Goal: Information Seeking & Learning: Learn about a topic

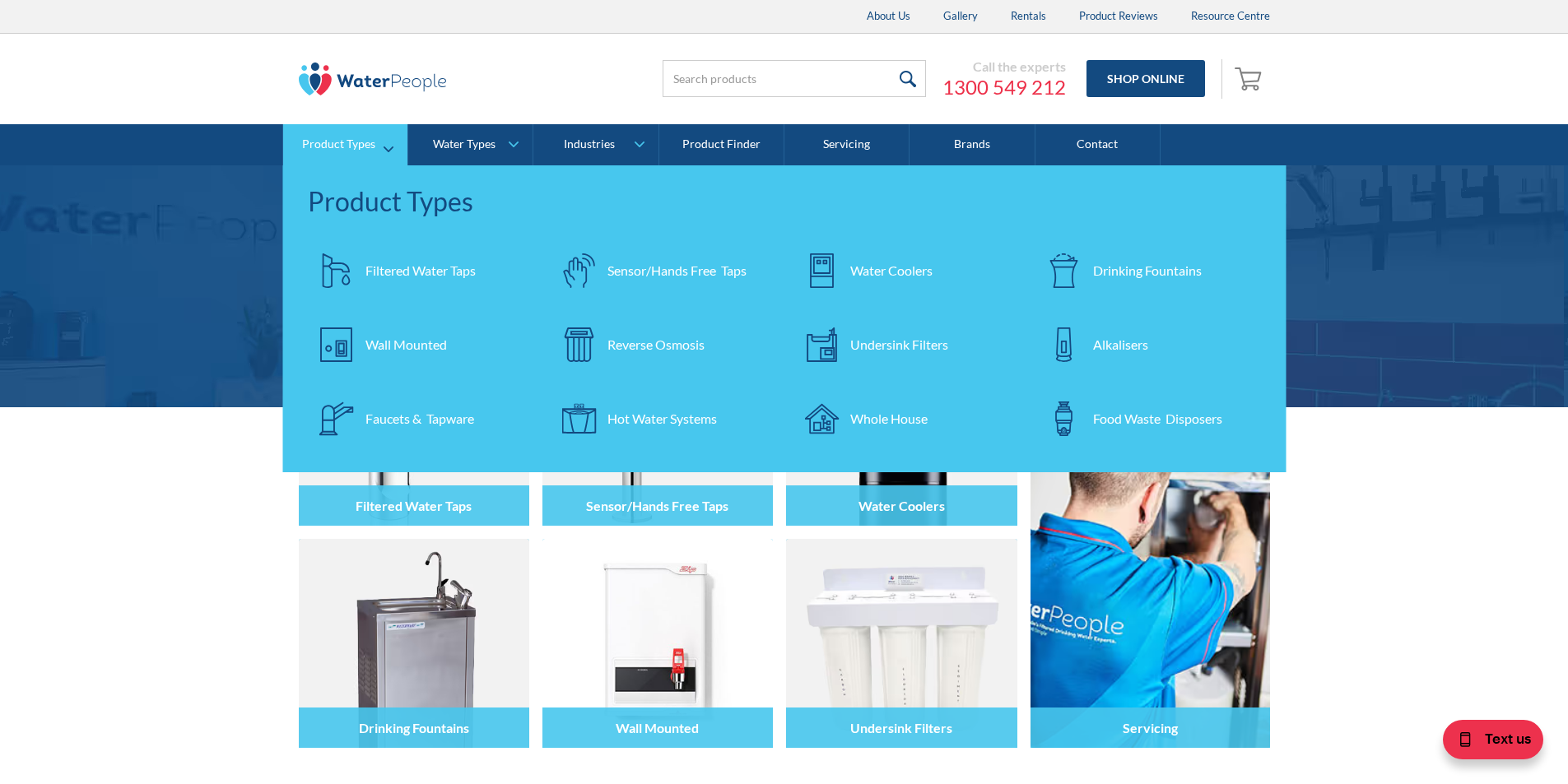
click at [414, 275] on div "Filtered Water Taps" at bounding box center [420, 270] width 110 height 20
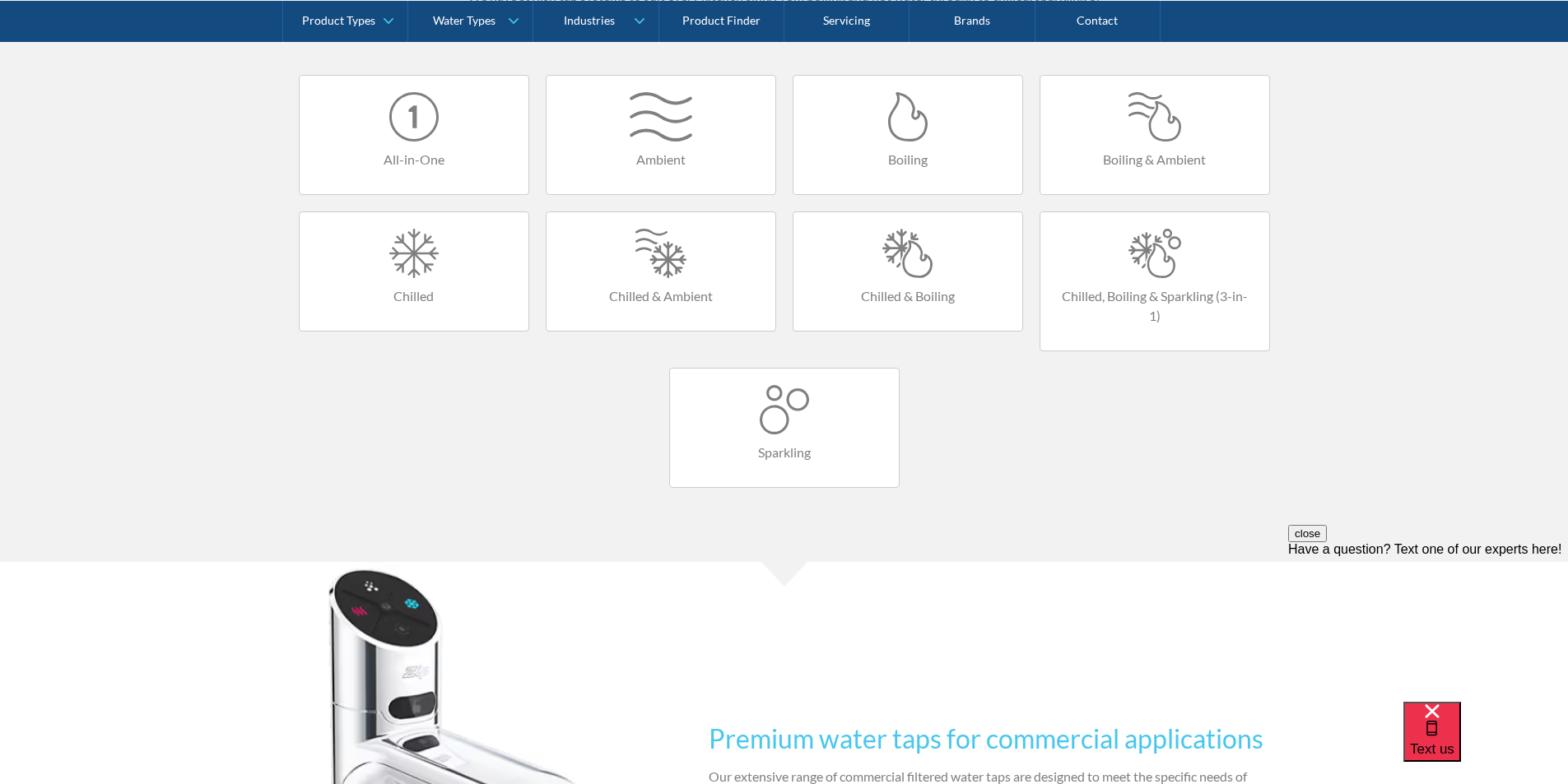
click at [1123, 280] on link "Chilled, Boiling & Sparkling (3-in-1)" at bounding box center [1154, 281] width 231 height 140
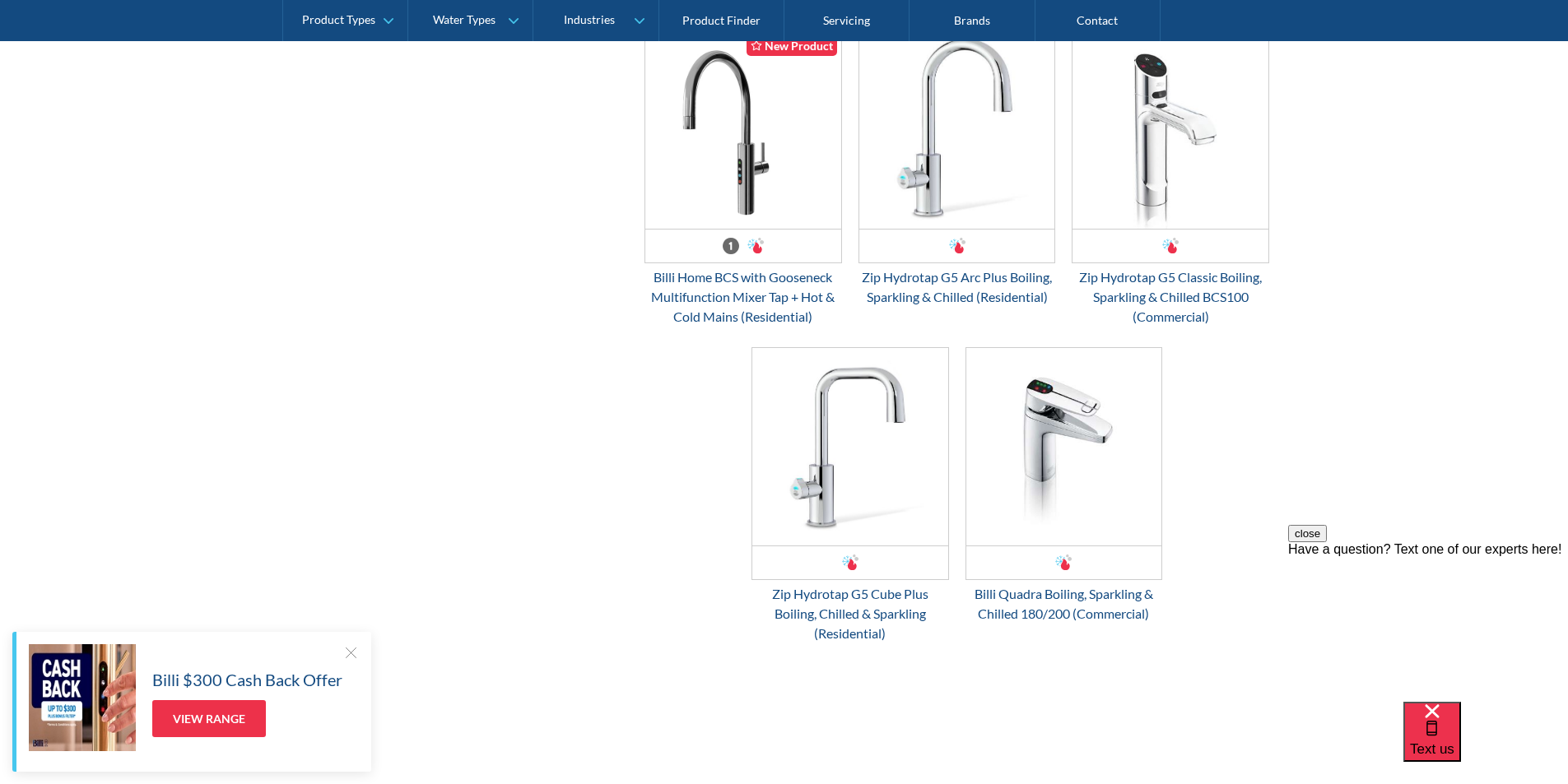
scroll to position [1810, 0]
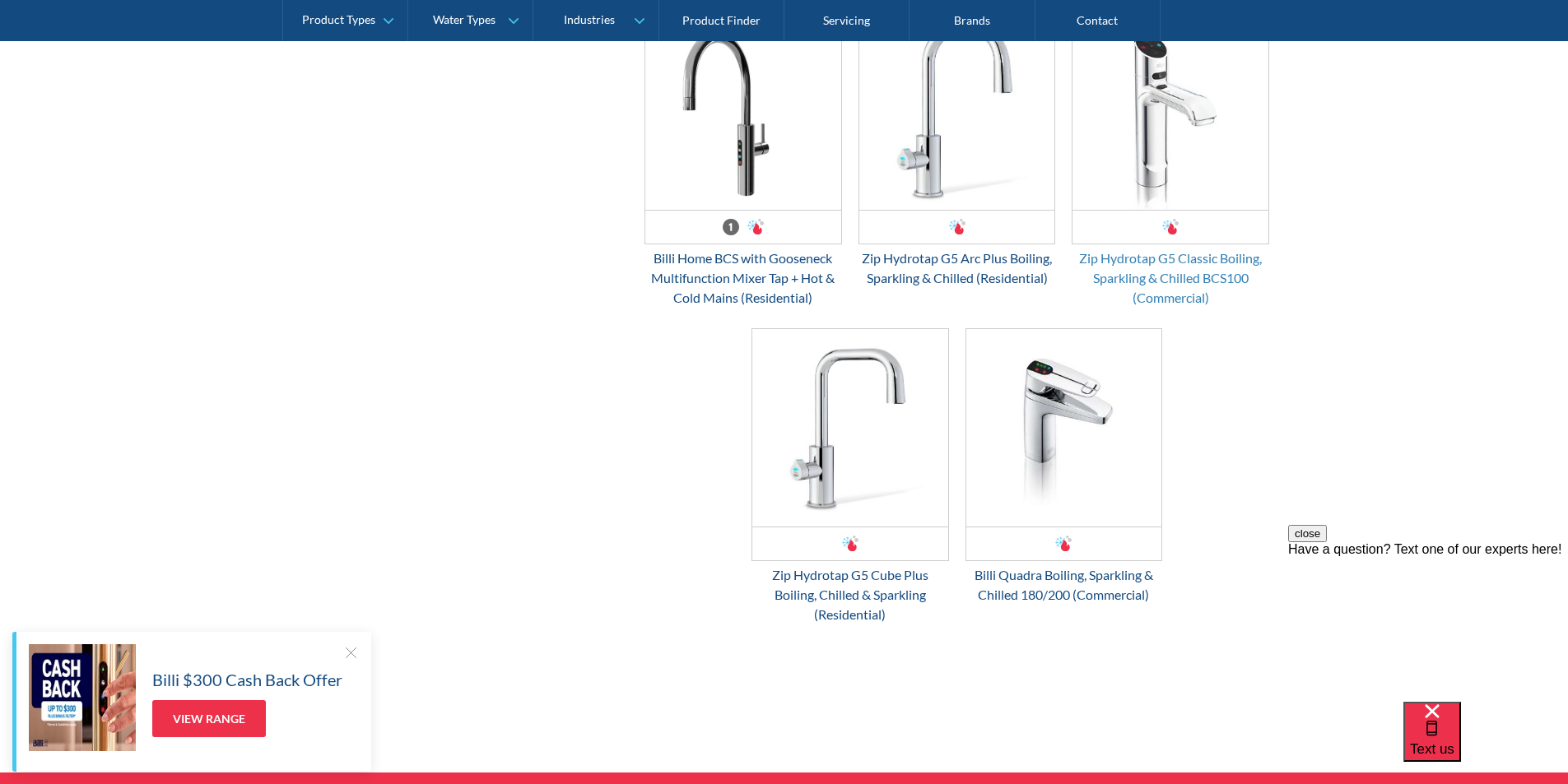
click at [1184, 262] on div "Zip Hydrotap G5 Classic Boiling, Sparkling & Chilled BCS100 (Commercial)" at bounding box center [1170, 278] width 198 height 59
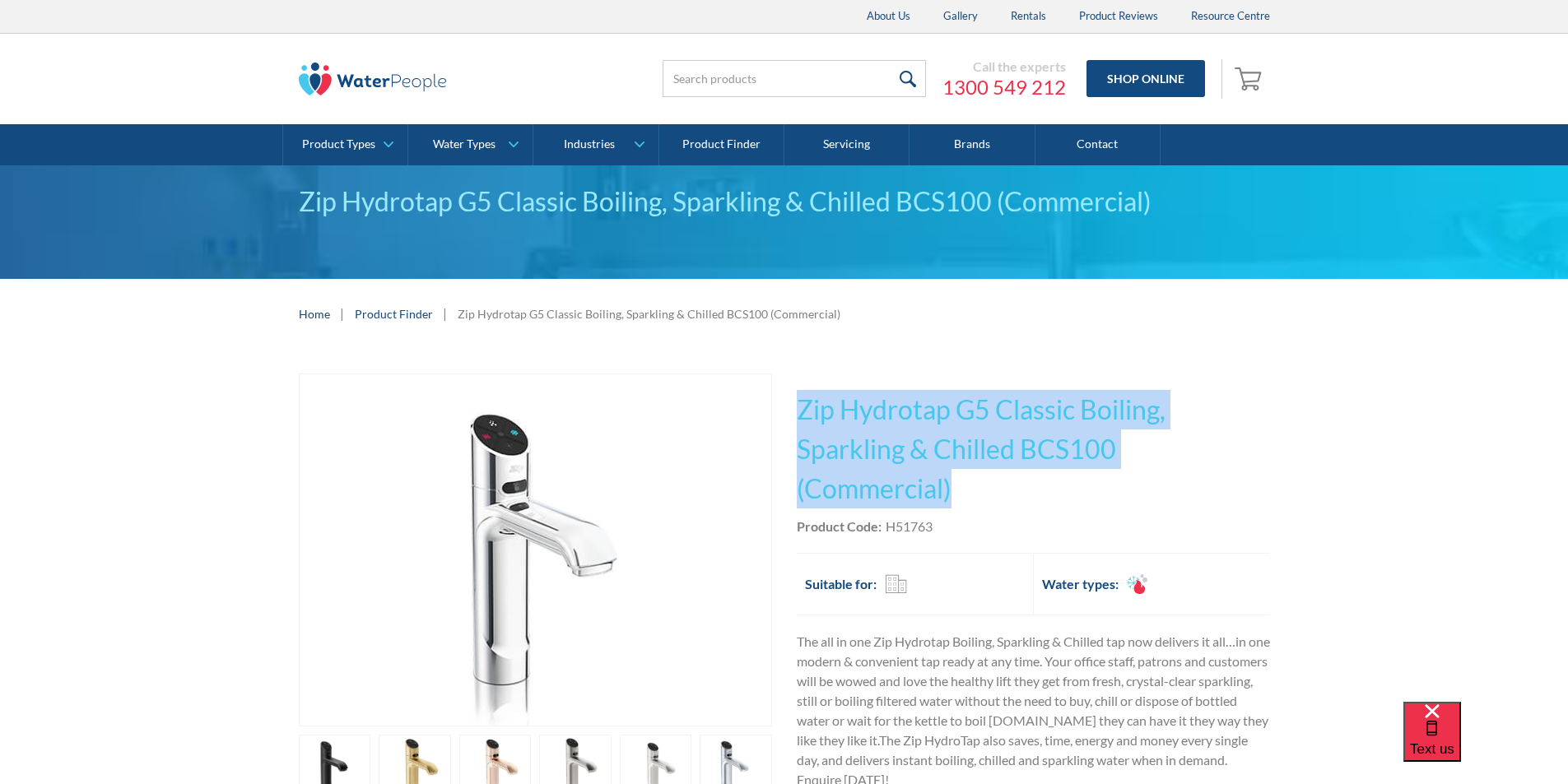
drag, startPoint x: 959, startPoint y: 482, endPoint x: 803, endPoint y: 406, distance: 173.5
click at [797, 406] on h1 "Zip Hydrotap G5 Classic Boiling, Sparkling & Chilled BCS100 (Commercial)" at bounding box center [1033, 449] width 473 height 118
copy h1 "Zip Hydrotap G5 Classic Boiling, Sparkling & Chilled BCS100 (Commercial)"
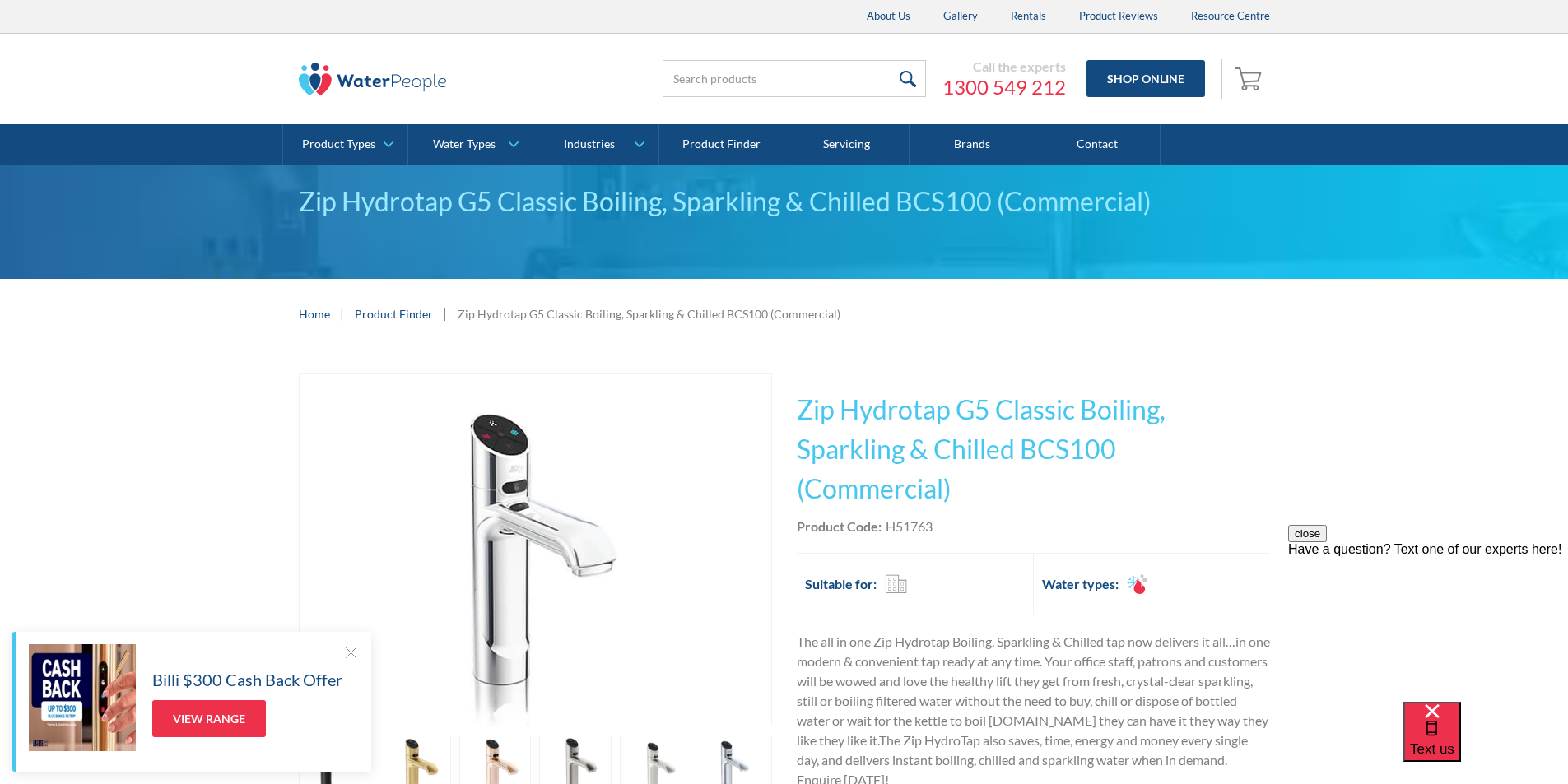
drag, startPoint x: 979, startPoint y: 524, endPoint x: 955, endPoint y: 525, distance: 24.0
click at [973, 524] on div "Product Code: H51763" at bounding box center [1033, 526] width 473 height 20
drag, startPoint x: 951, startPoint y: 525, endPoint x: 920, endPoint y: 514, distance: 32.9
click at [881, 526] on div "Product Code: H51763" at bounding box center [1033, 526] width 473 height 20
copy div "H51763"
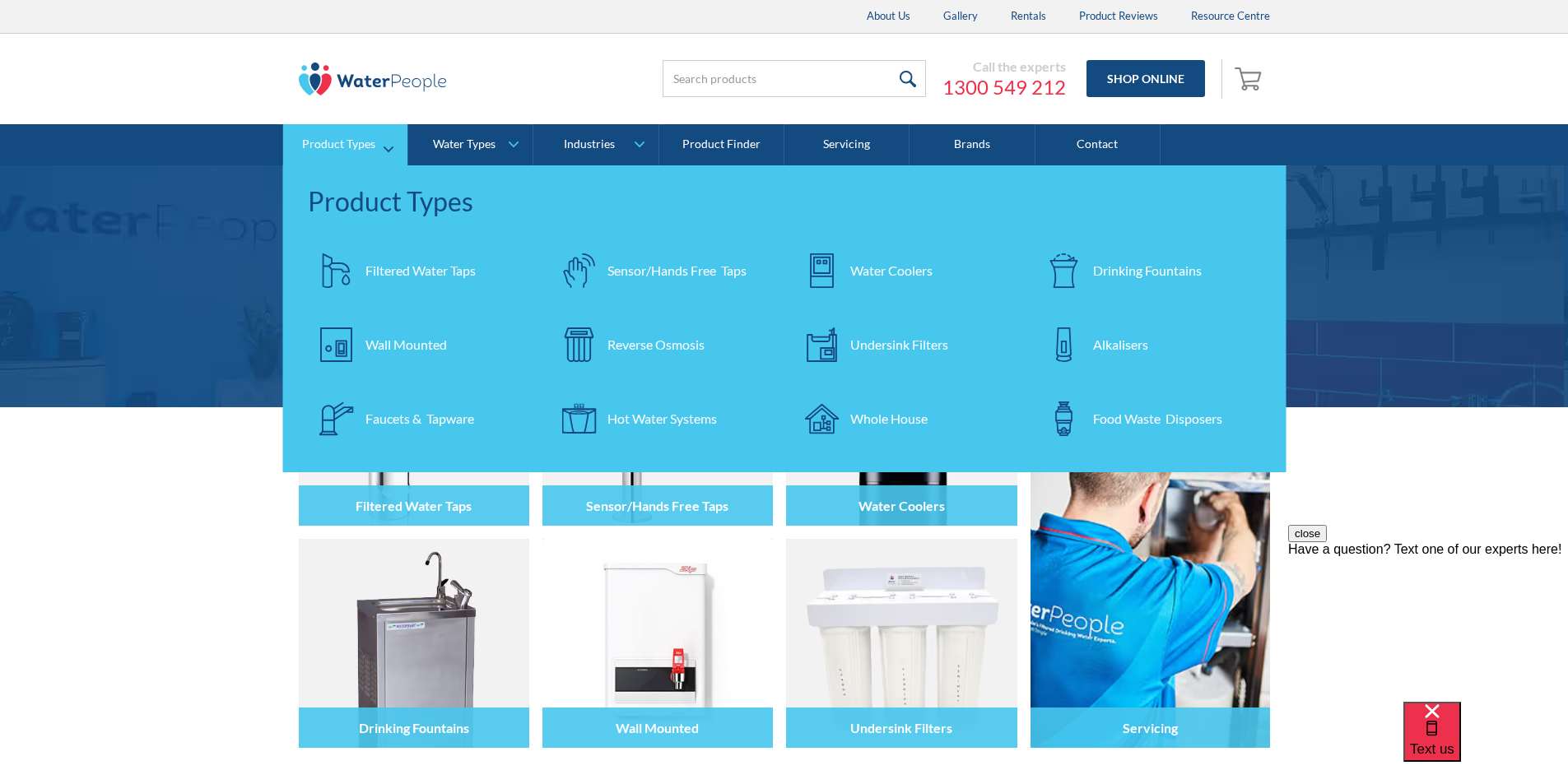
click at [399, 267] on div "Filtered Water Taps" at bounding box center [420, 270] width 110 height 20
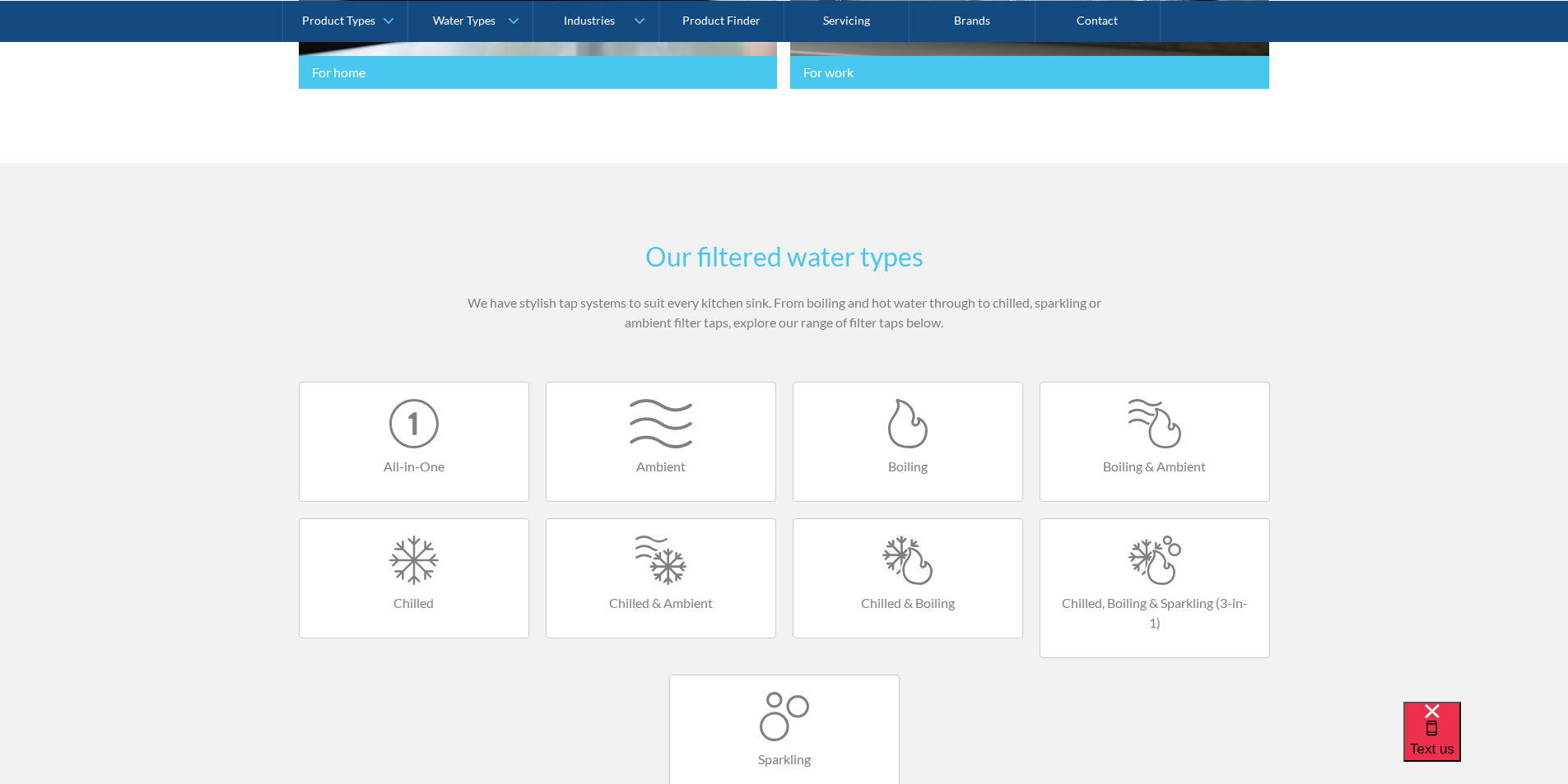
scroll to position [1070, 0]
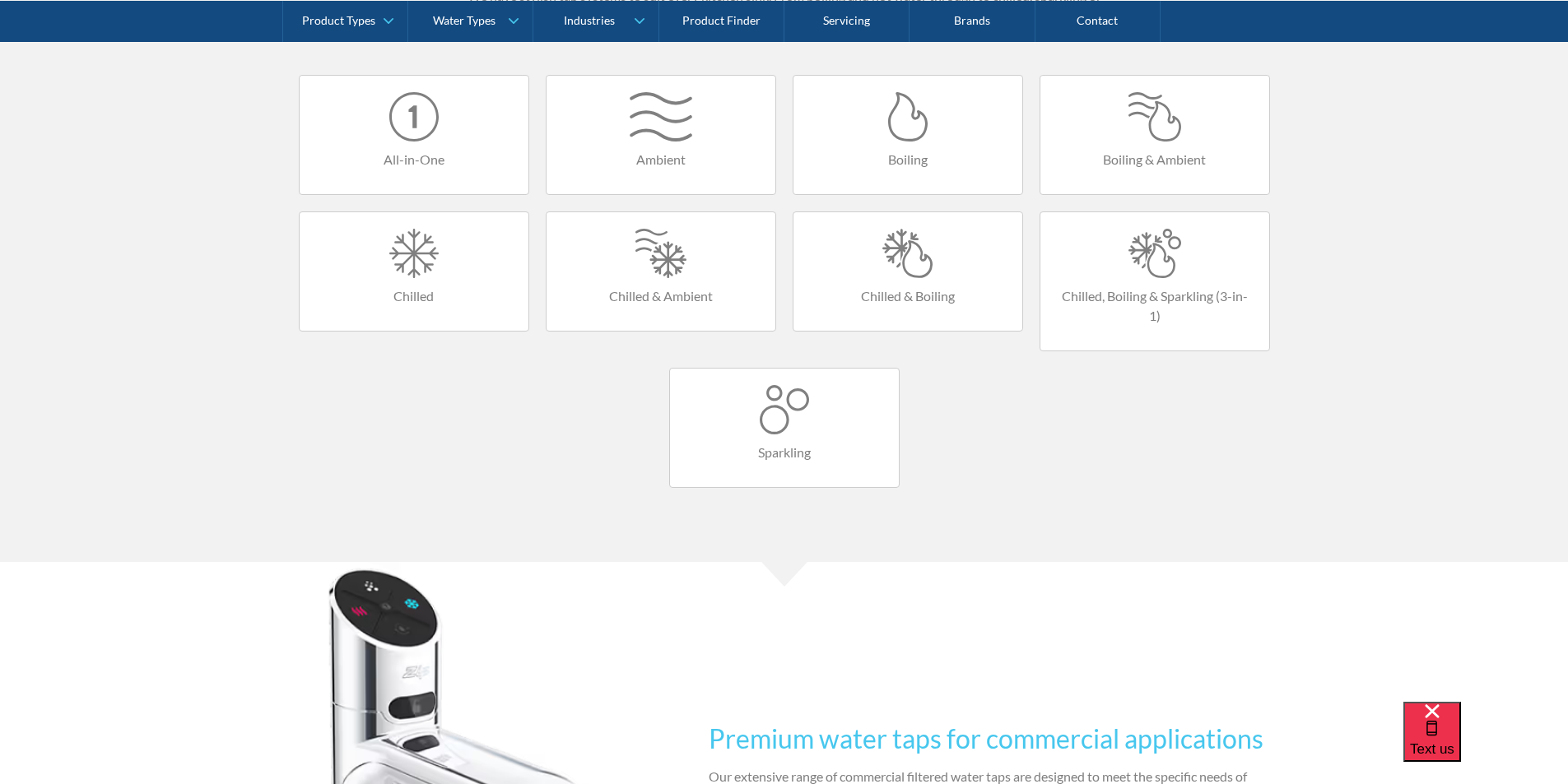
click at [1124, 264] on div at bounding box center [1154, 253] width 196 height 49
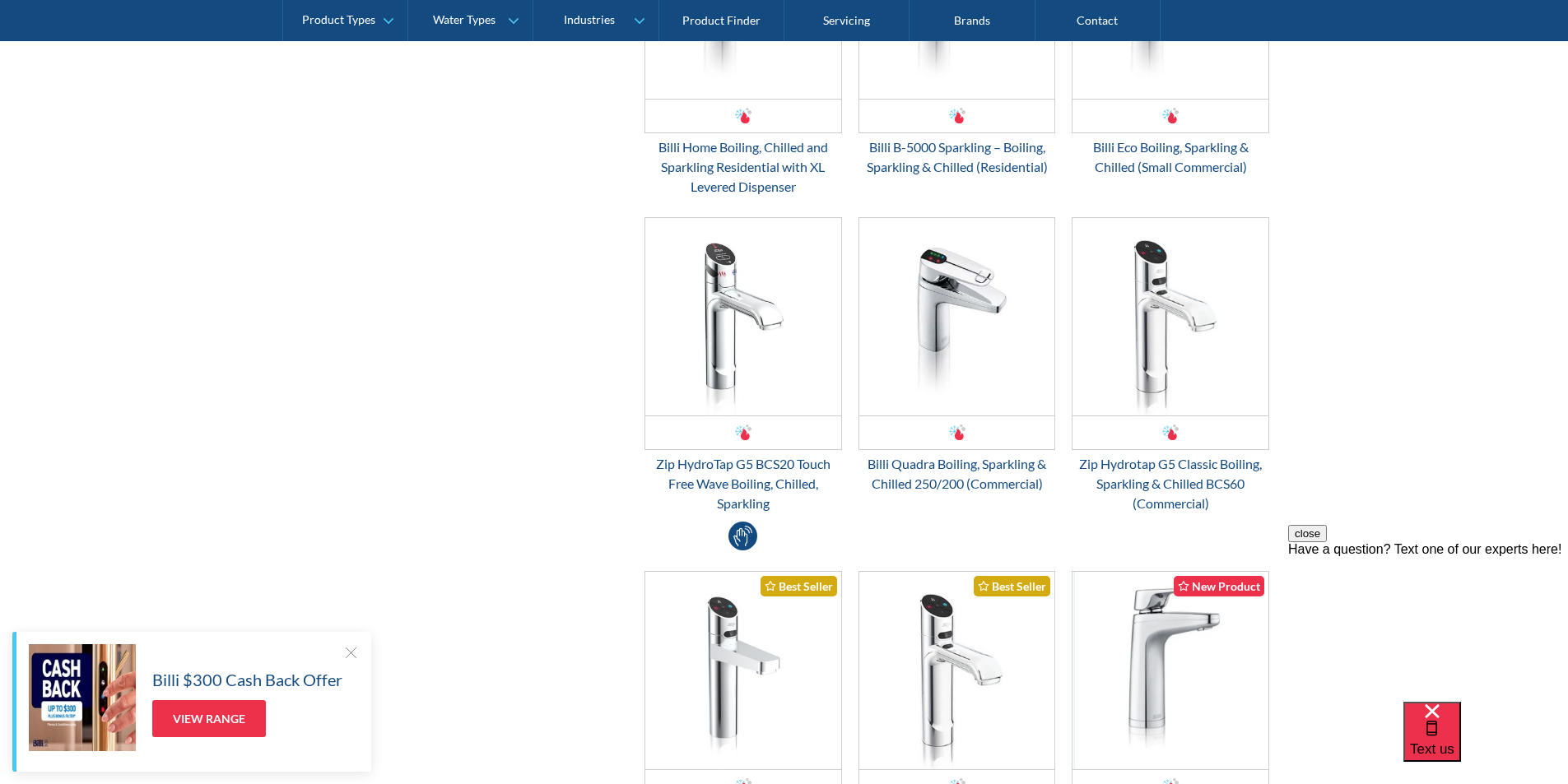
scroll to position [905, 0]
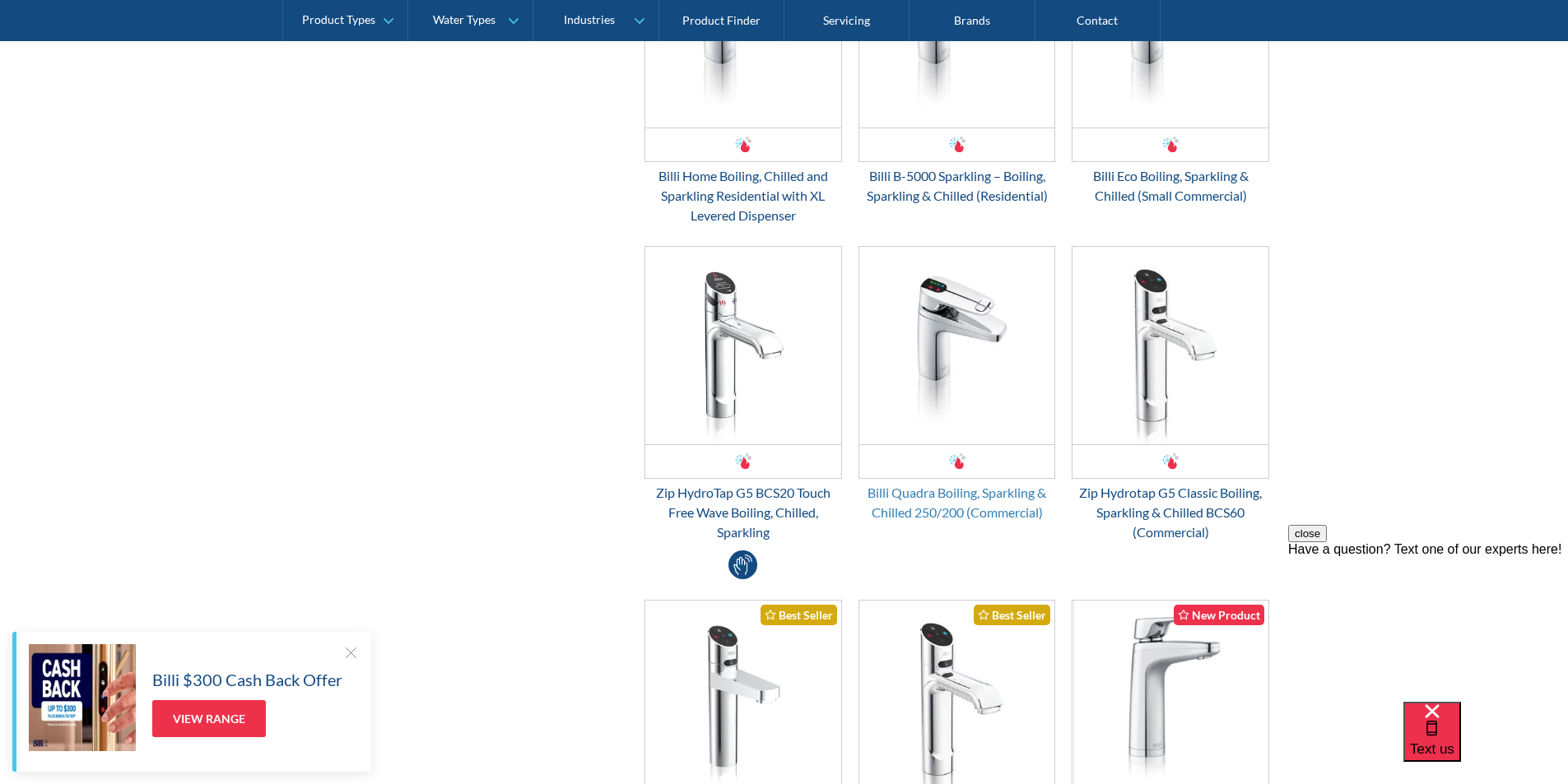
click at [926, 493] on div "Billi Quadra Boiling, Sparkling & Chilled 250/200 (Commercial)" at bounding box center [957, 502] width 198 height 39
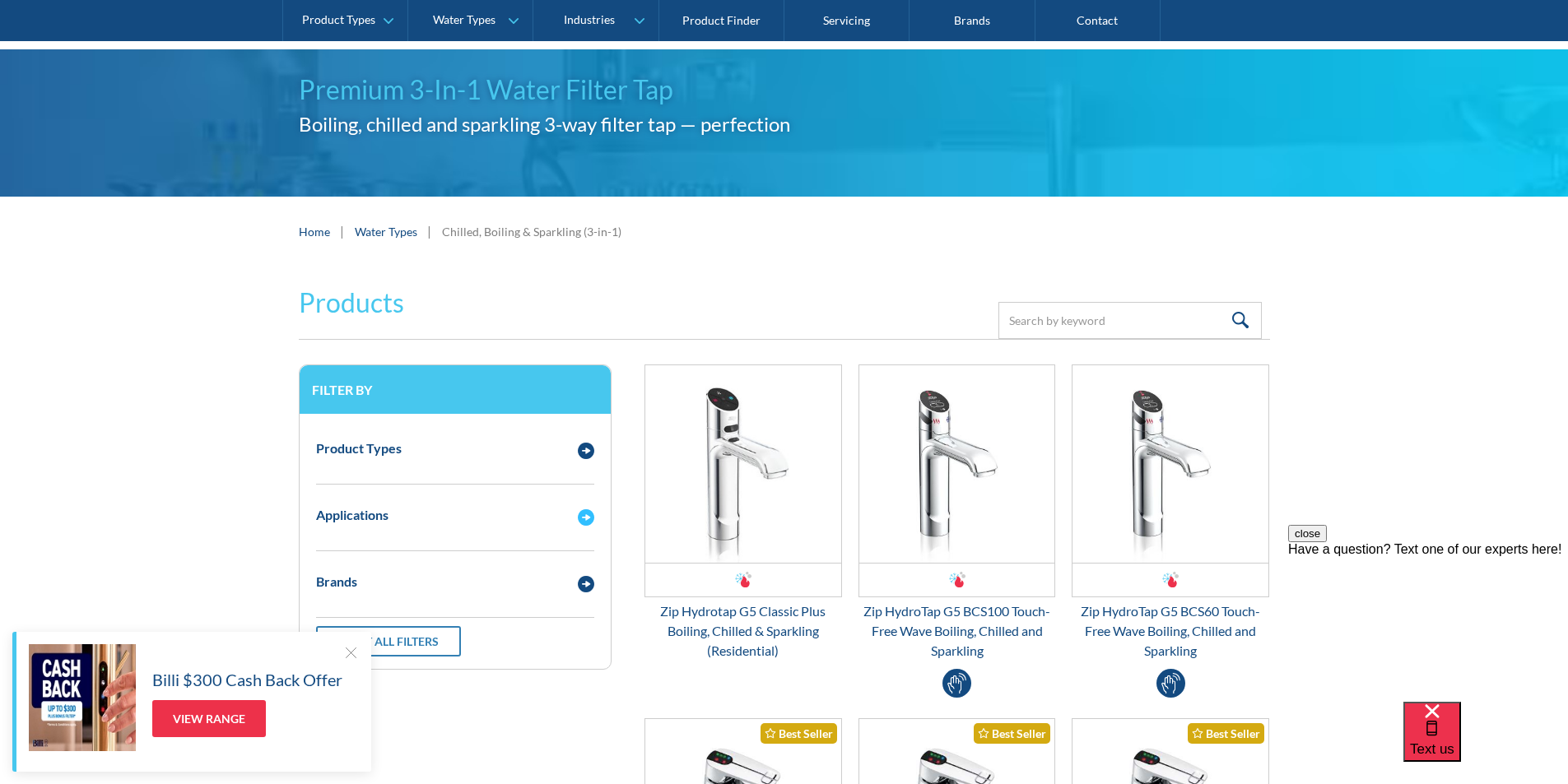
scroll to position [0, 0]
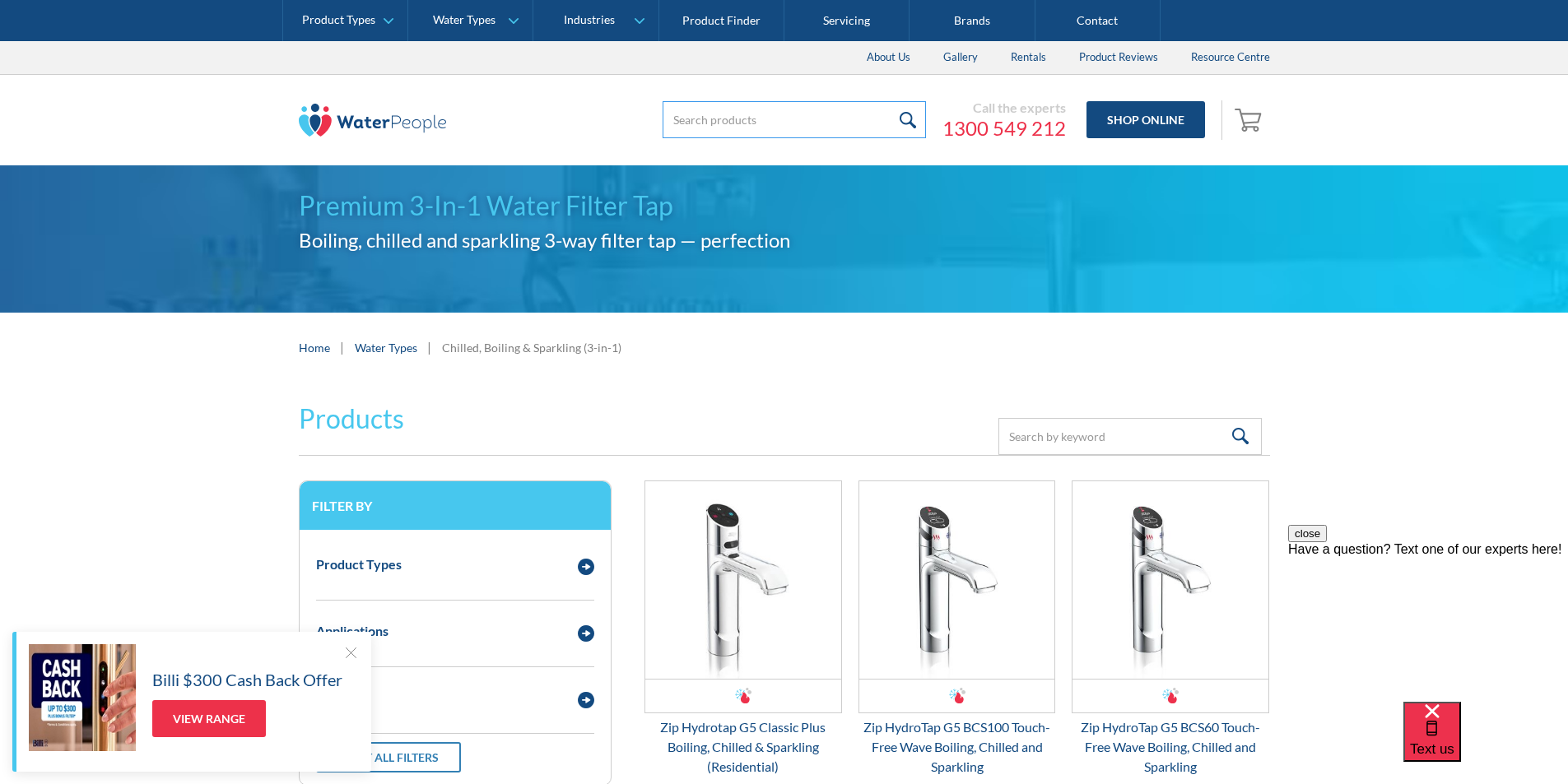
click at [691, 115] on input "search" at bounding box center [794, 119] width 263 height 37
type input "h55623z03au"
click at [903, 115] on input "submit" at bounding box center [908, 119] width 36 height 37
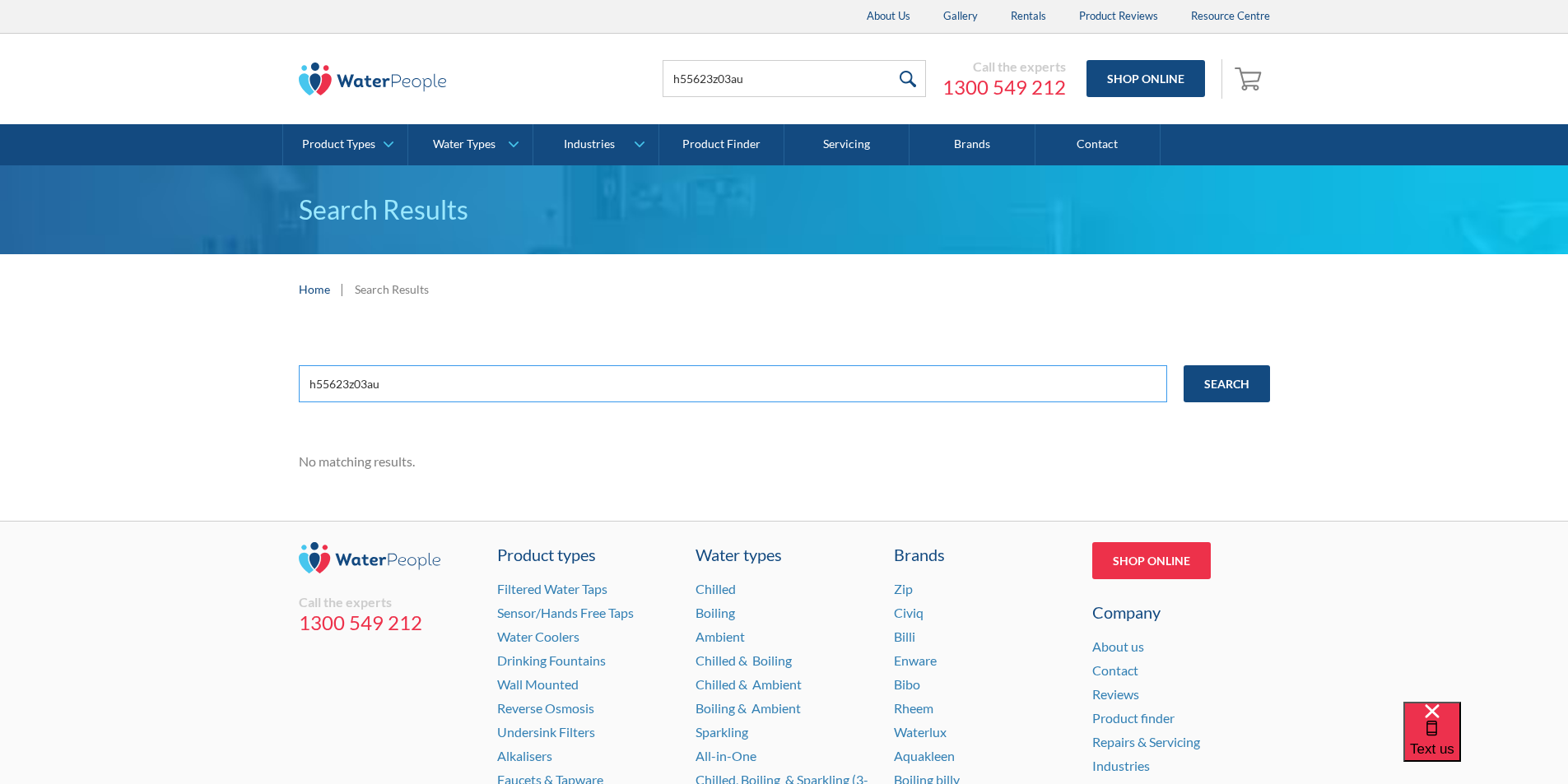
drag, startPoint x: 405, startPoint y: 384, endPoint x: 302, endPoint y: 373, distance: 103.6
click at [299, 372] on input "h55623z03au" at bounding box center [733, 383] width 868 height 37
drag, startPoint x: 253, startPoint y: 427, endPoint x: 295, endPoint y: 410, distance: 45.3
click at [255, 425] on div "h55623z03au Search No matching results." at bounding box center [784, 423] width 1568 height 197
click at [1206, 380] on input "Search" at bounding box center [1226, 383] width 87 height 37
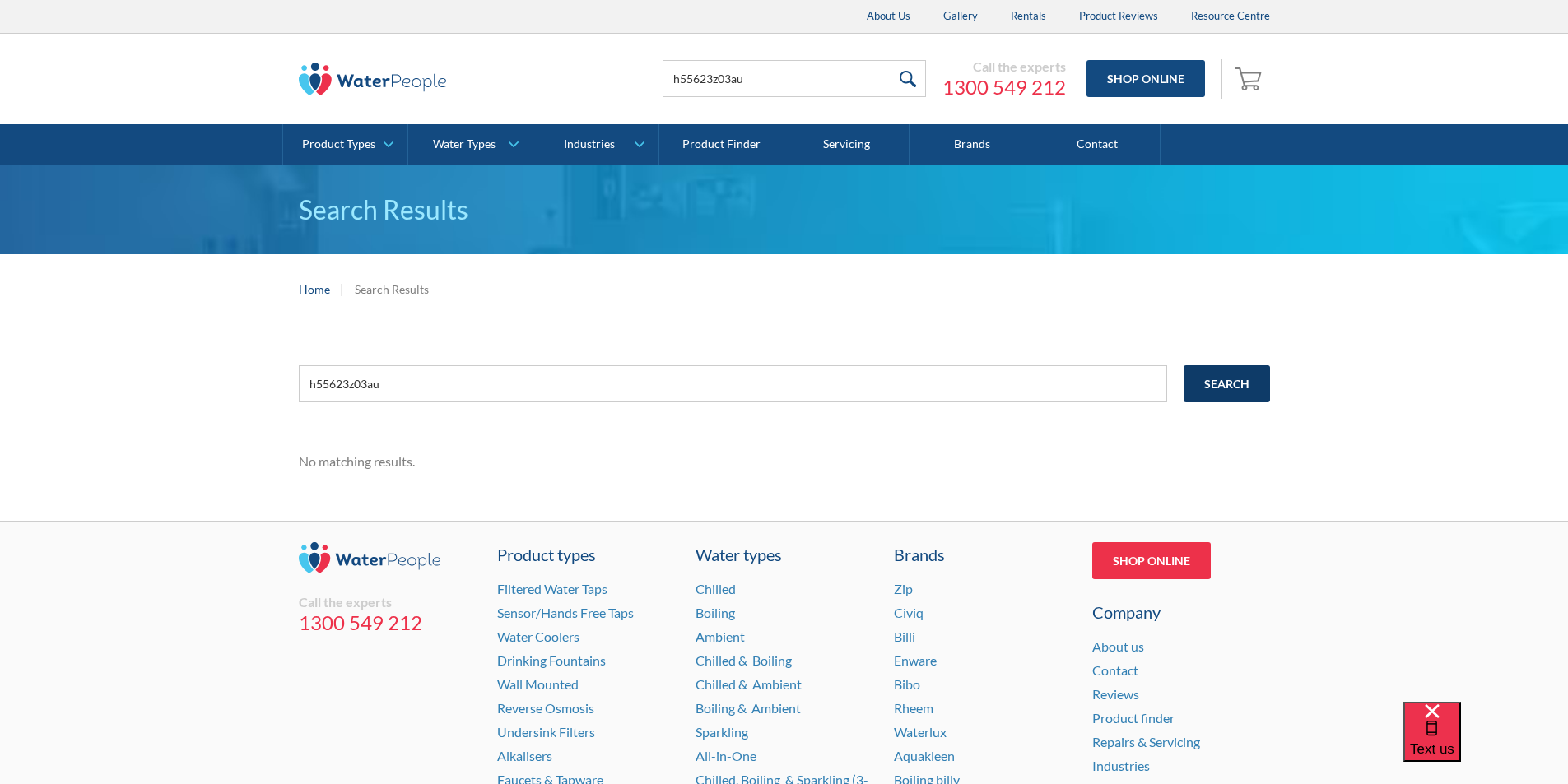
click at [1207, 380] on input "Search" at bounding box center [1226, 383] width 87 height 37
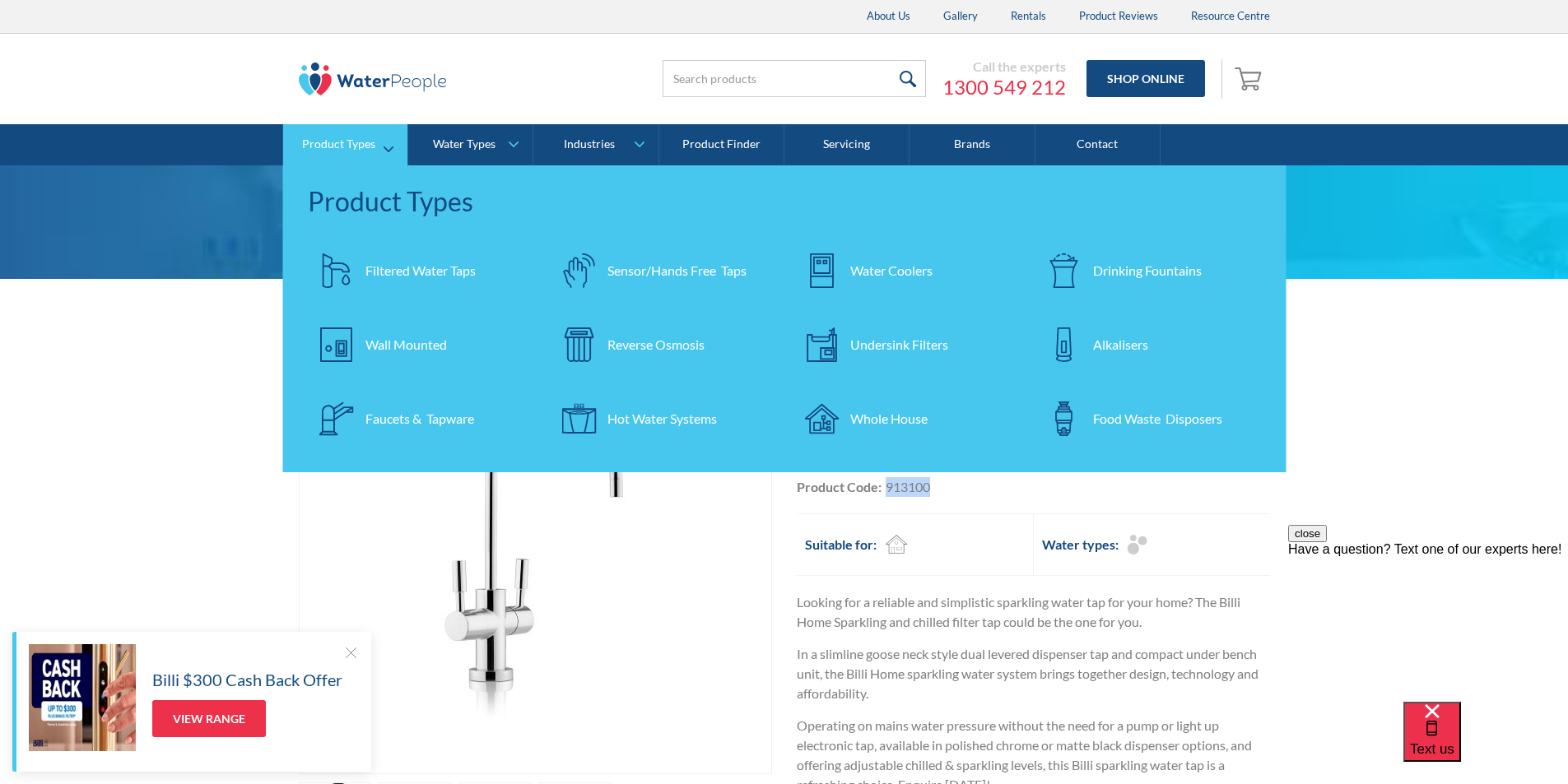
click at [424, 264] on div "Filtered Water Taps" at bounding box center [420, 270] width 110 height 20
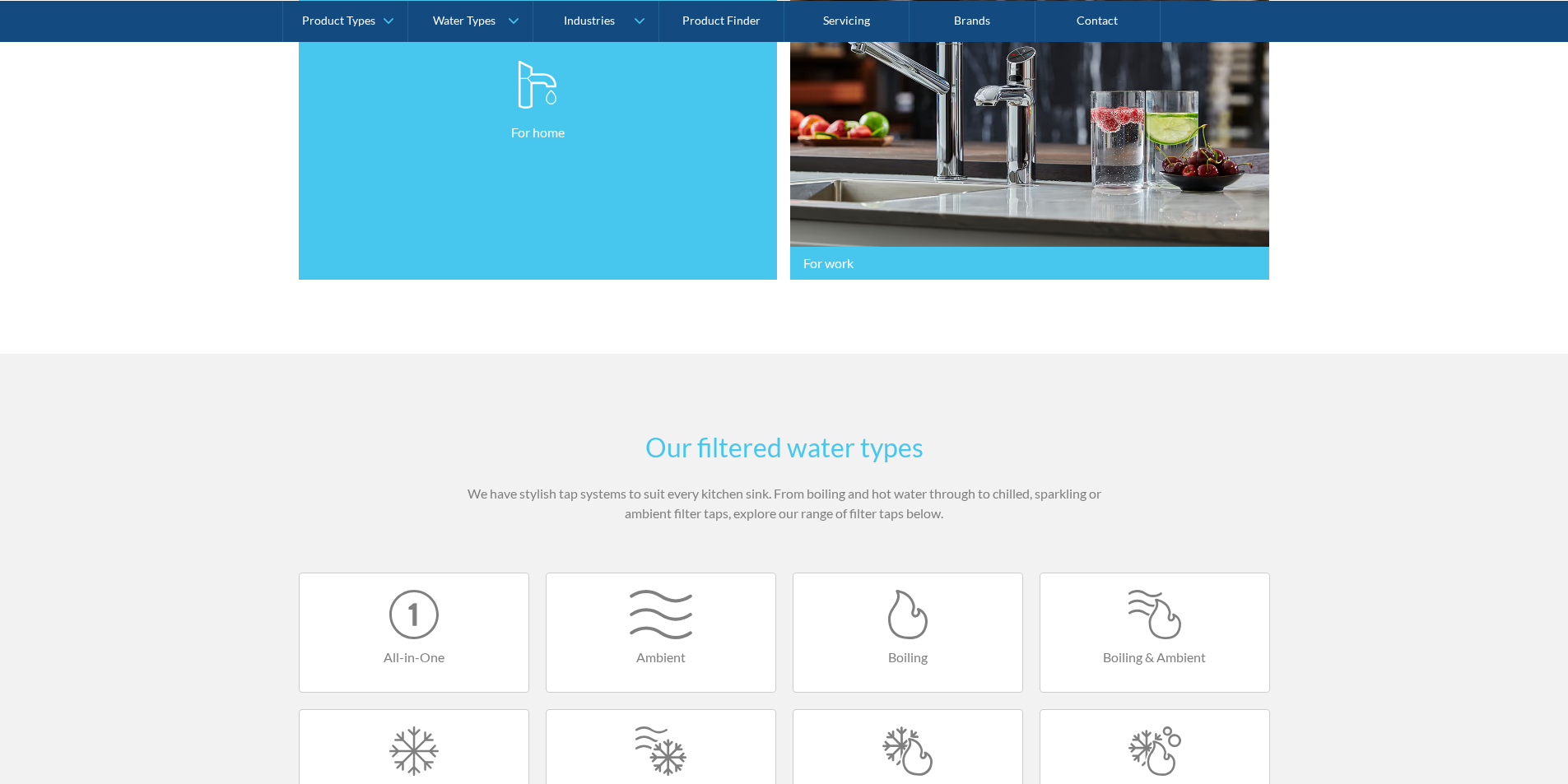
scroll to position [905, 0]
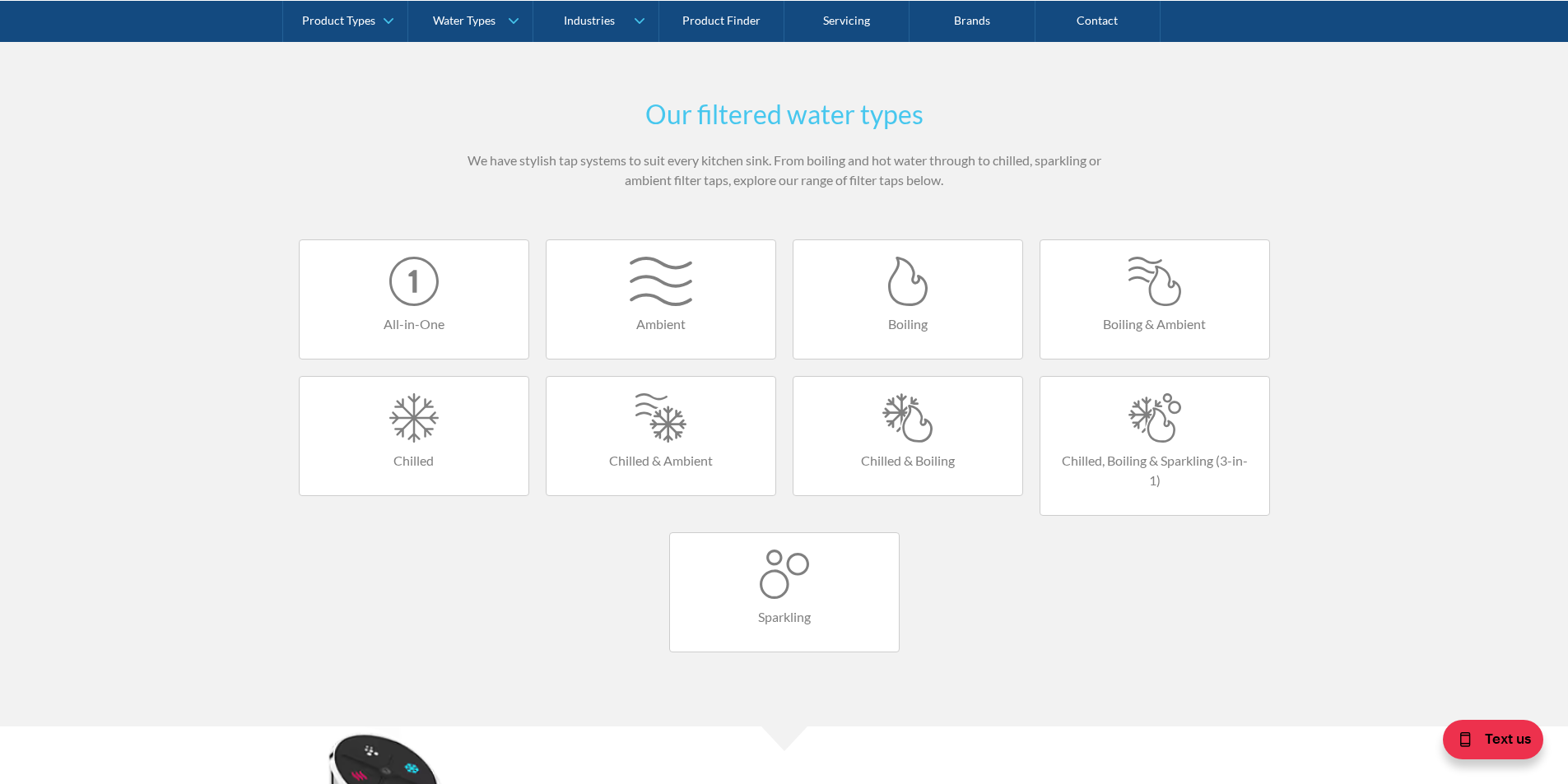
click at [426, 297] on div at bounding box center [414, 281] width 196 height 49
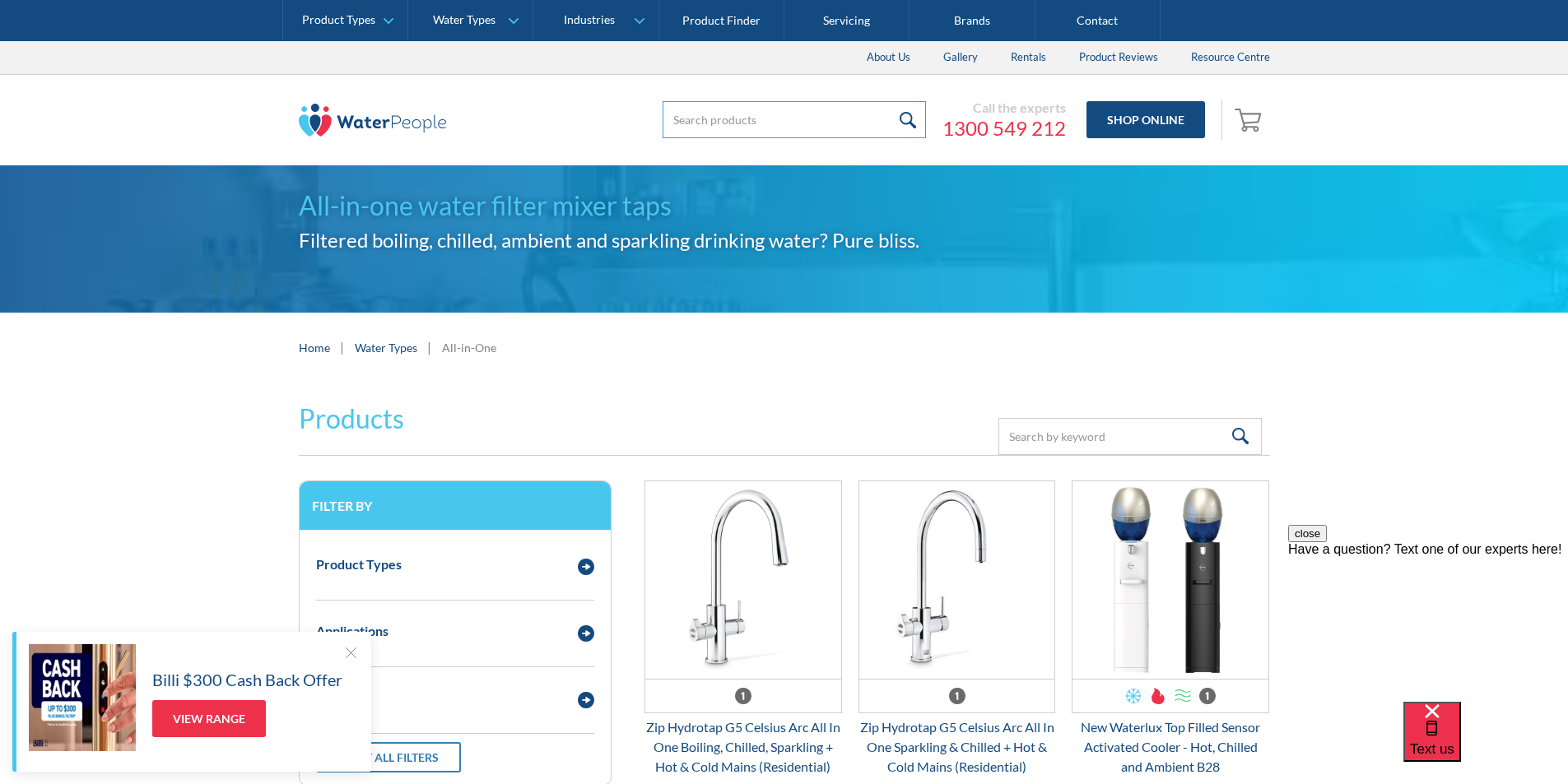
click at [690, 120] on input "search" at bounding box center [794, 119] width 263 height 37
type input "bcha 60"
click at [915, 115] on input "submit" at bounding box center [908, 119] width 36 height 37
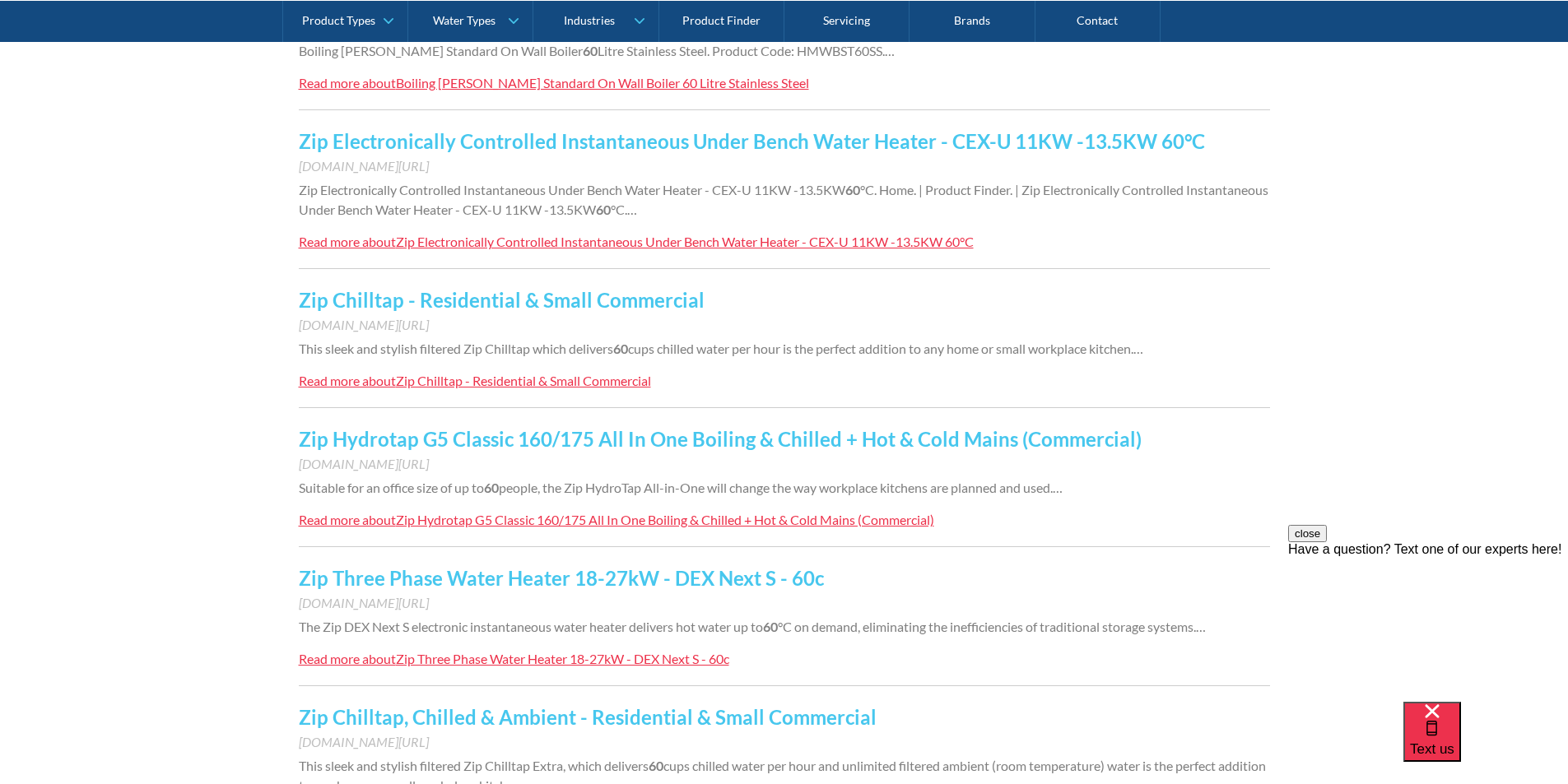
scroll to position [987, 0]
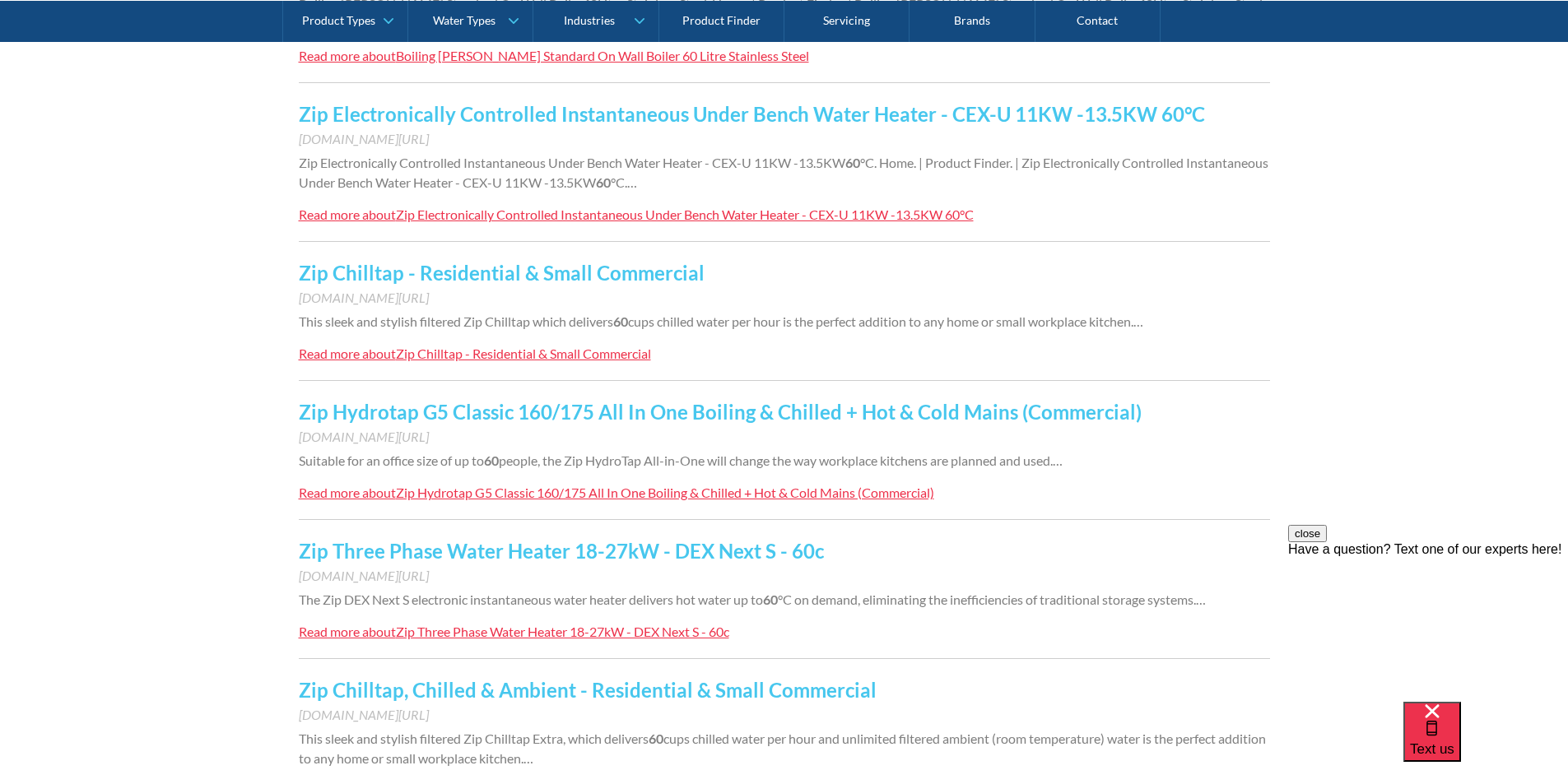
click at [496, 411] on link "Zip Hydrotap G5 Classic 160/175 All In One Boiling & Chilled + Hot & Cold Mains…" at bounding box center [720, 412] width 843 height 24
